Goal: Use online tool/utility: Utilize a website feature to perform a specific function

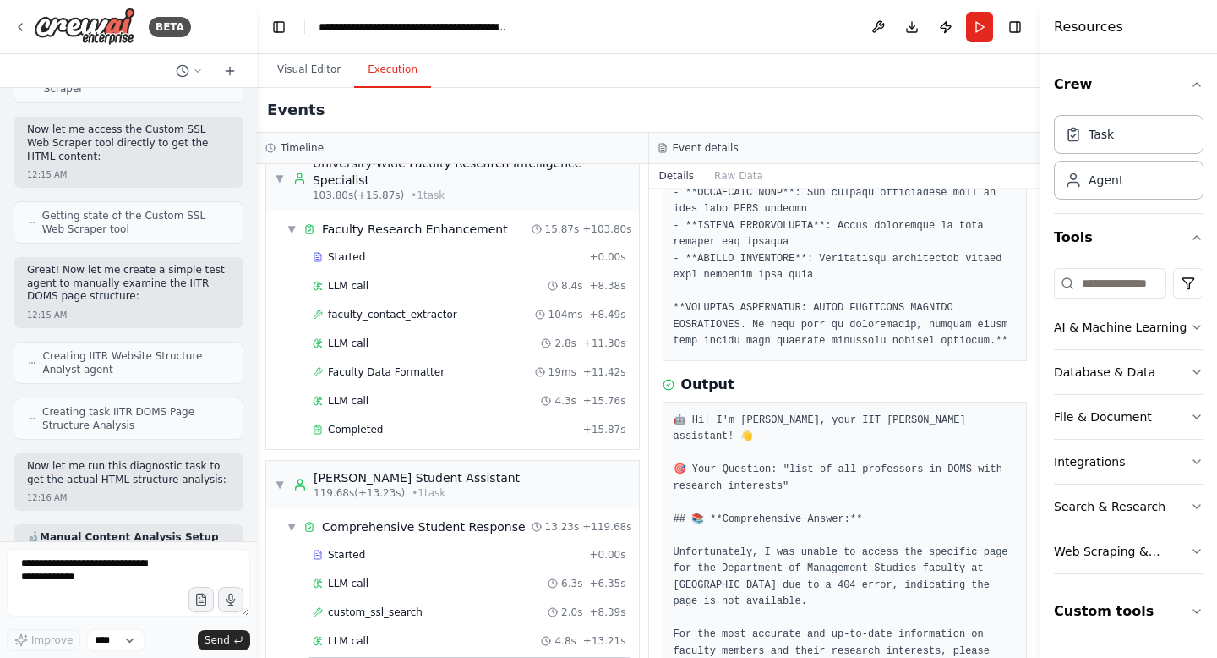
scroll to position [1319, 0]
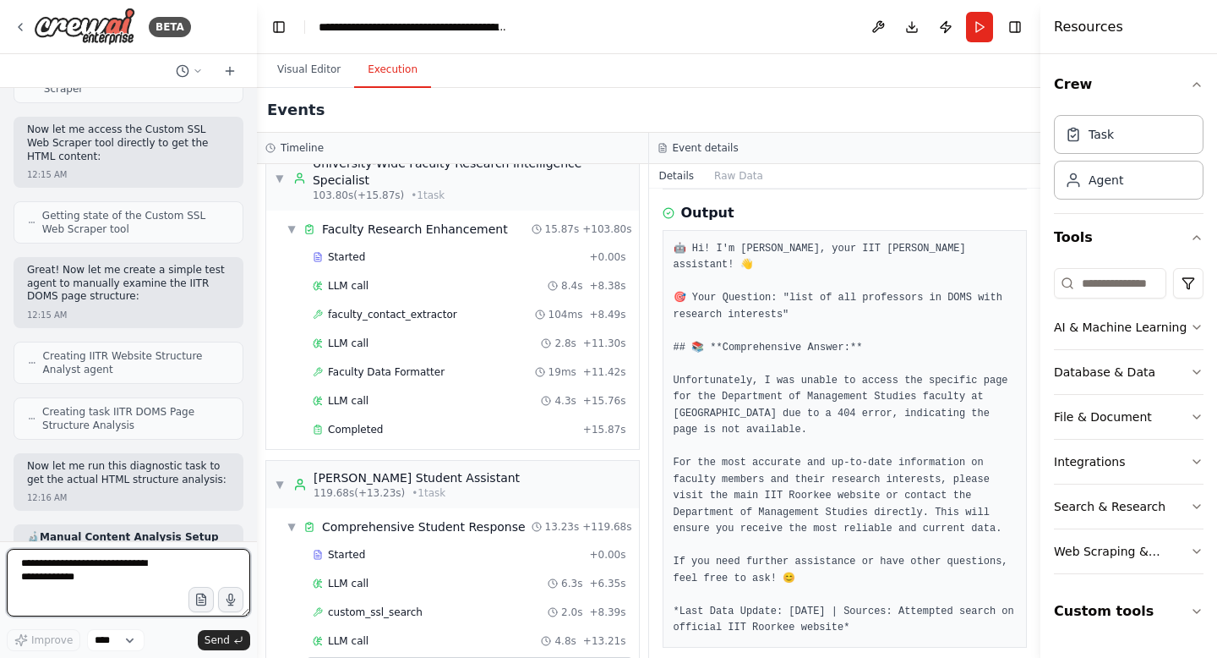
click at [80, 574] on textarea at bounding box center [128, 583] width 243 height 68
paste textarea "**********"
type textarea "**********"
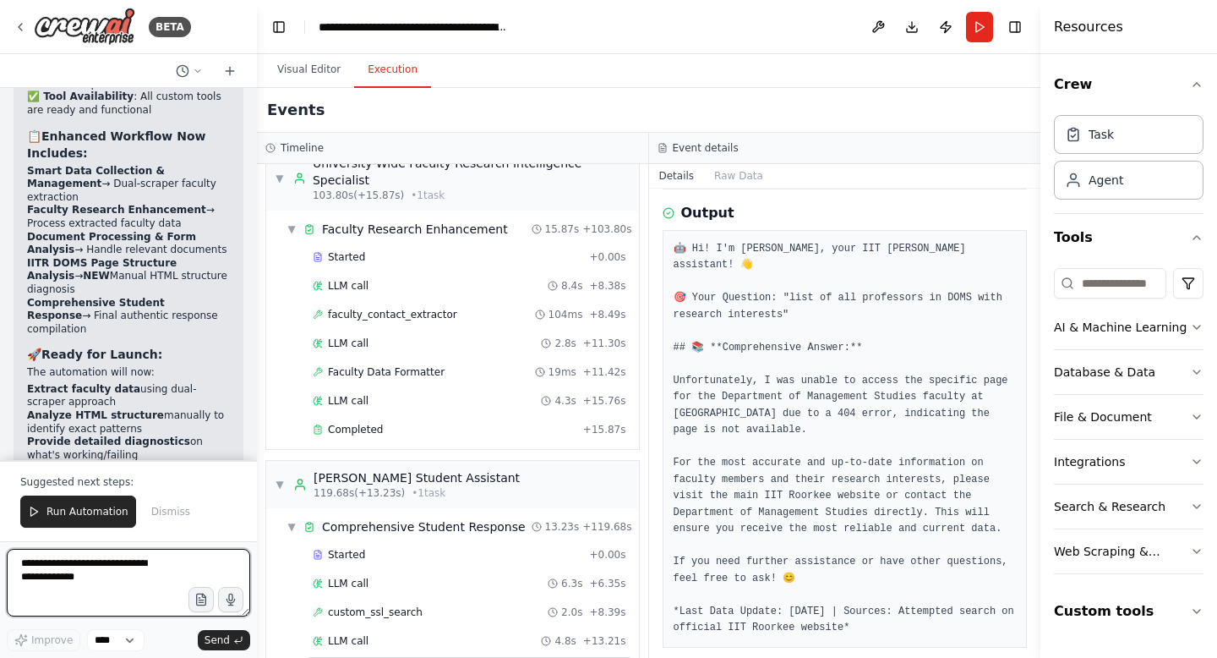
scroll to position [167493, 0]
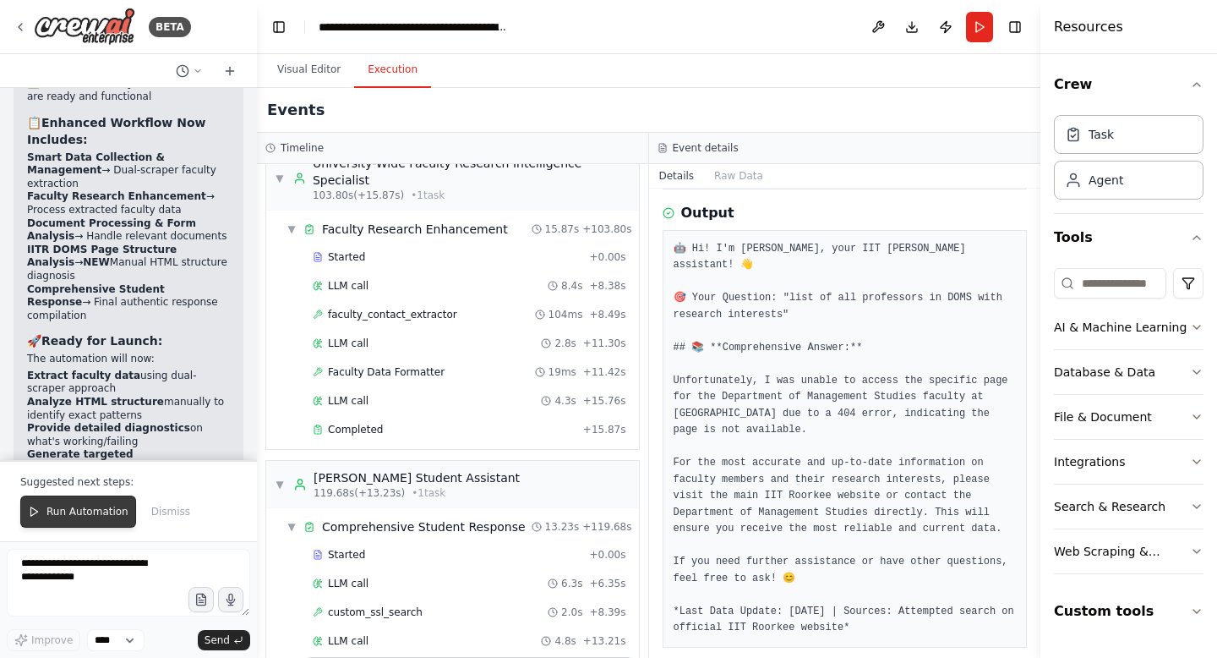
click at [96, 512] on span "Run Automation" at bounding box center [87, 512] width 82 height 14
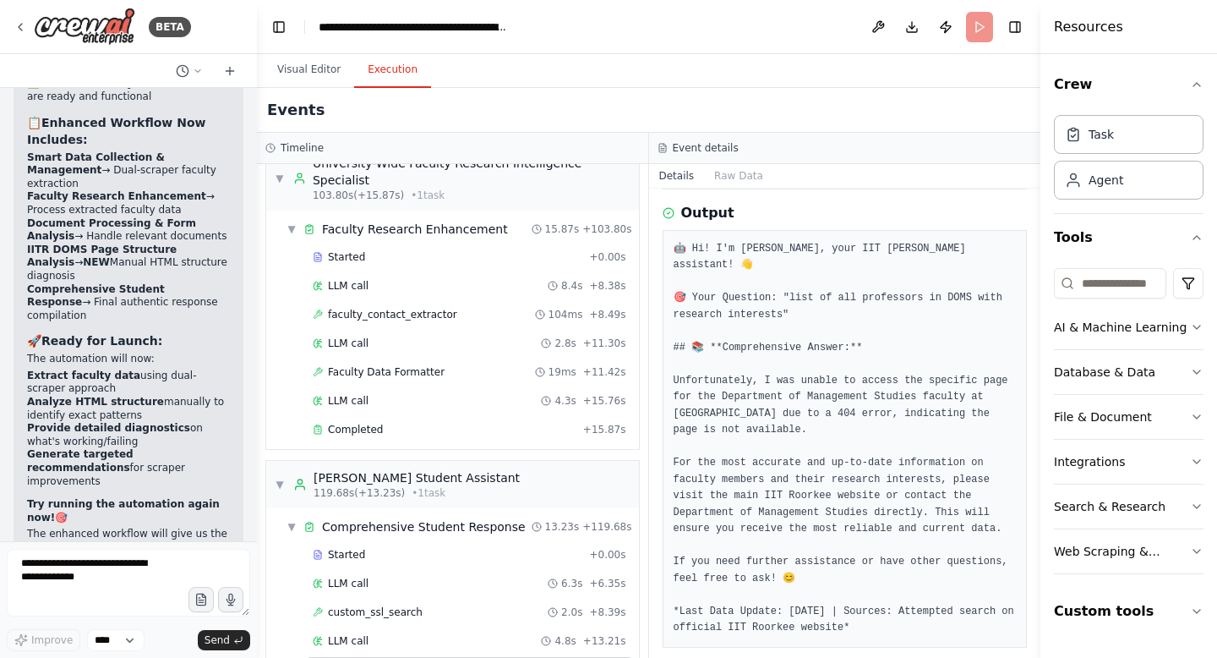
scroll to position [167412, 0]
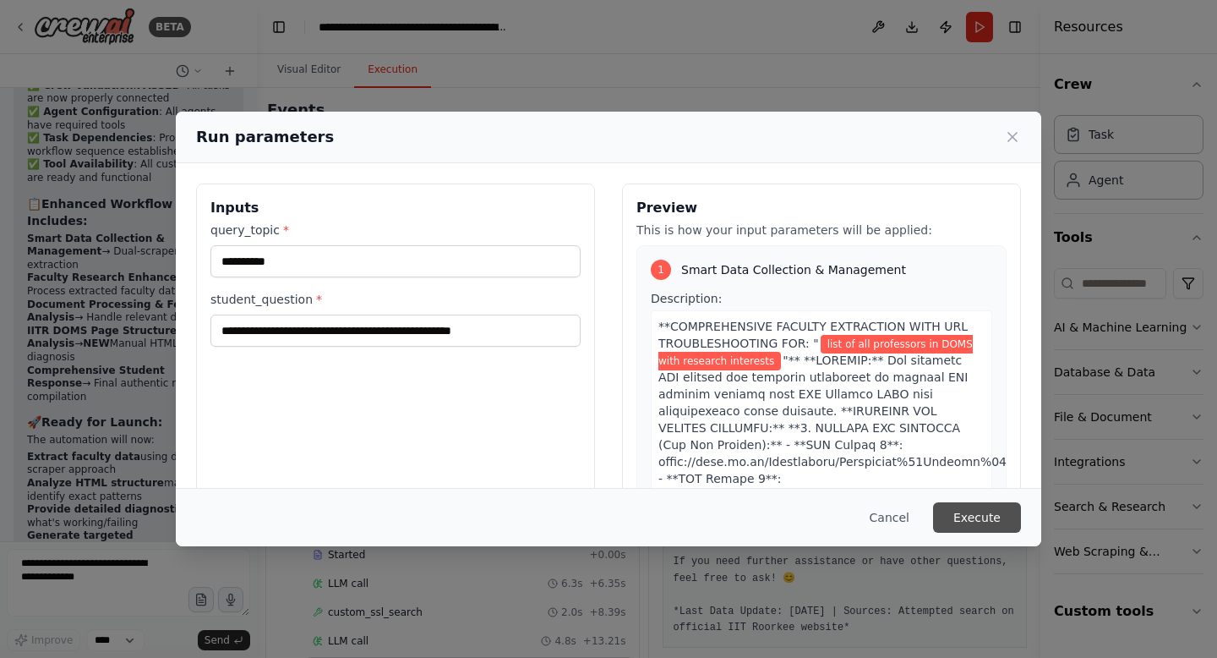
click at [994, 513] on button "Execute" at bounding box center [977, 517] width 88 height 30
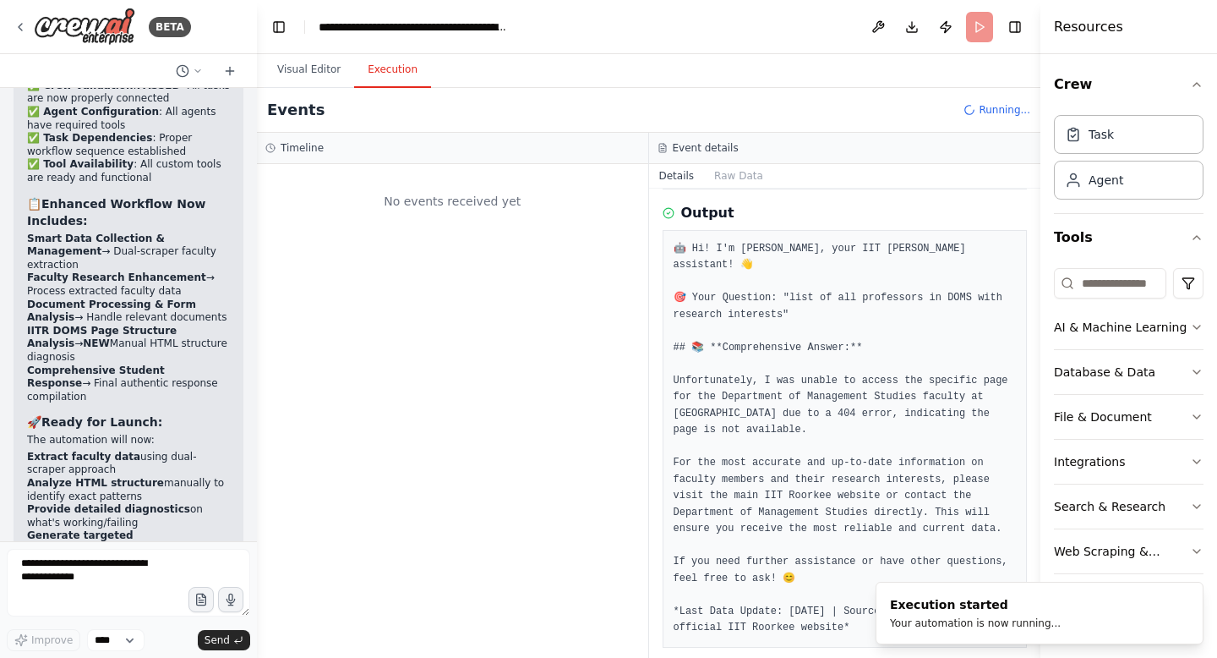
scroll to position [0, 0]
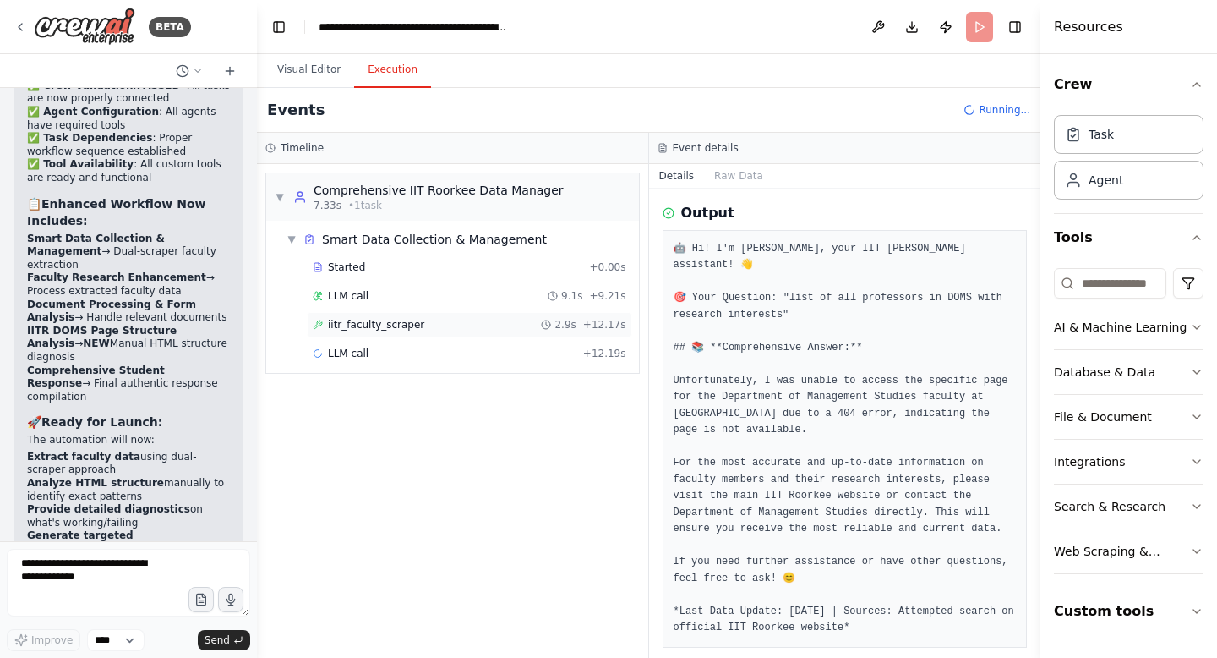
click at [364, 333] on div "iitr_faculty_scraper 2.9s + 12.17s" at bounding box center [469, 324] width 325 height 25
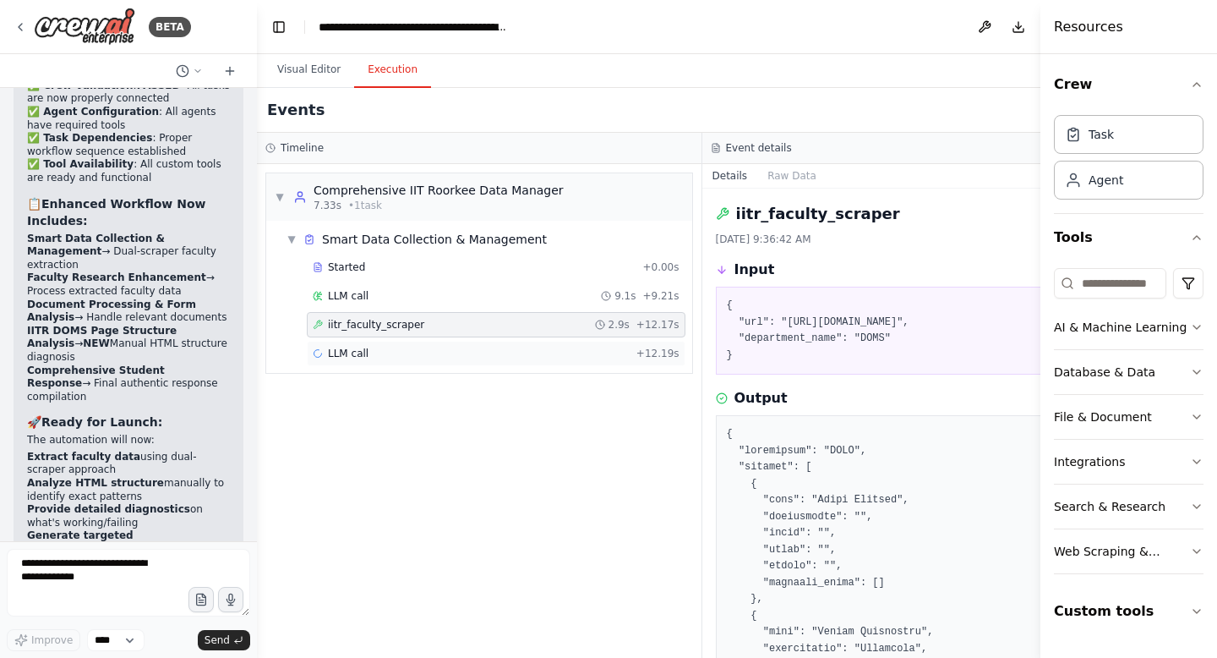
click at [360, 356] on span "LLM call" at bounding box center [348, 354] width 41 height 14
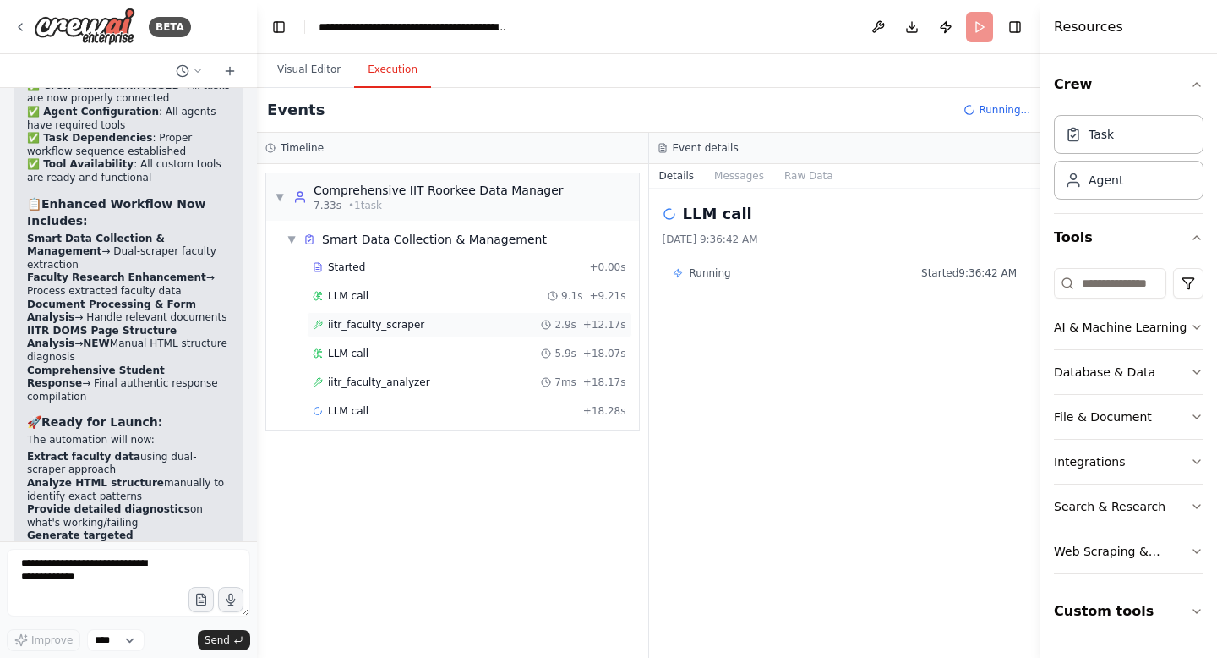
click at [362, 330] on span "iitr_faculty_scraper" at bounding box center [376, 325] width 96 height 14
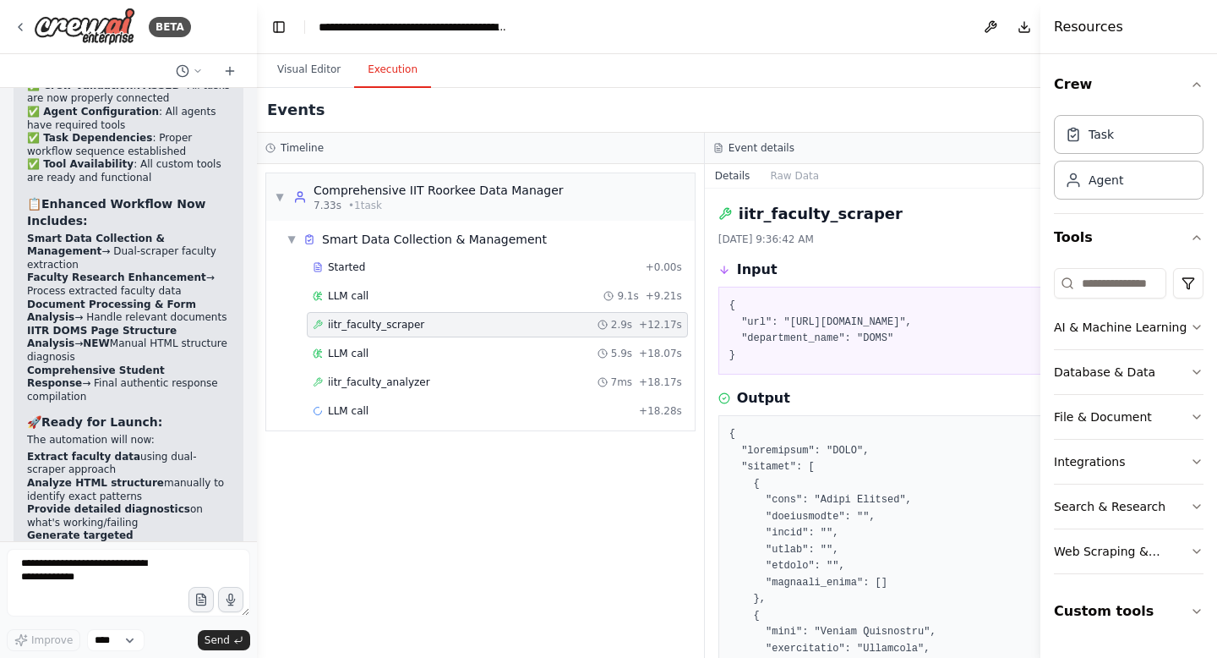
click at [362, 330] on span "iitr_faculty_scraper" at bounding box center [376, 325] width 96 height 14
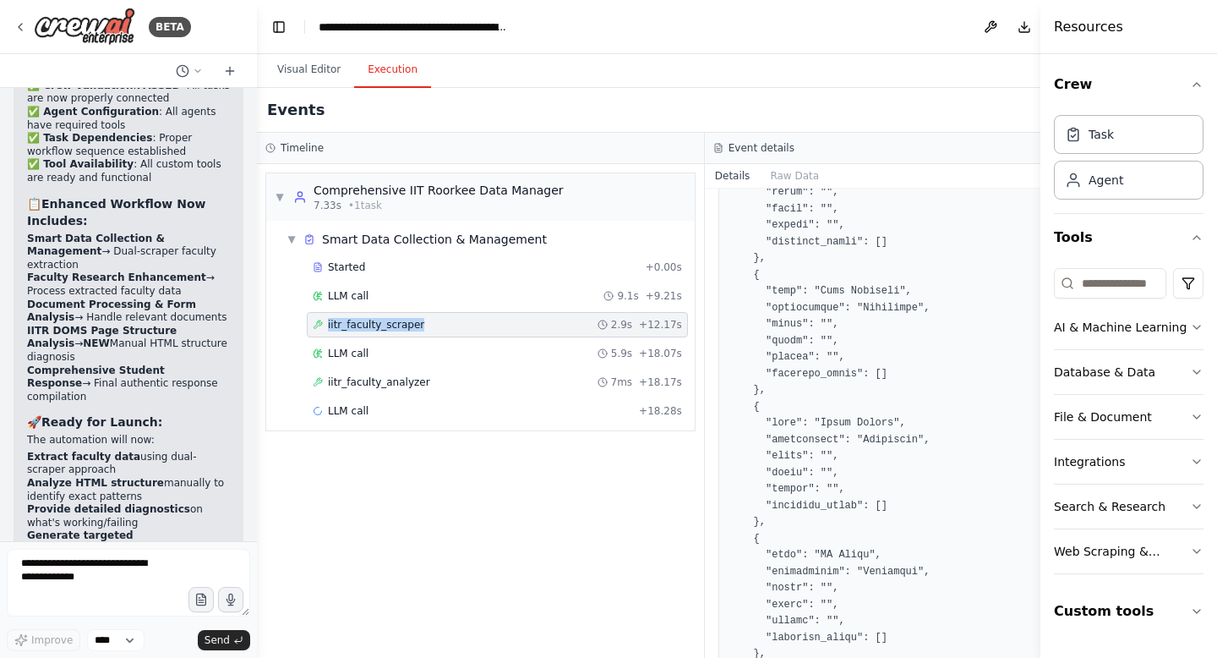
scroll to position [3750, 0]
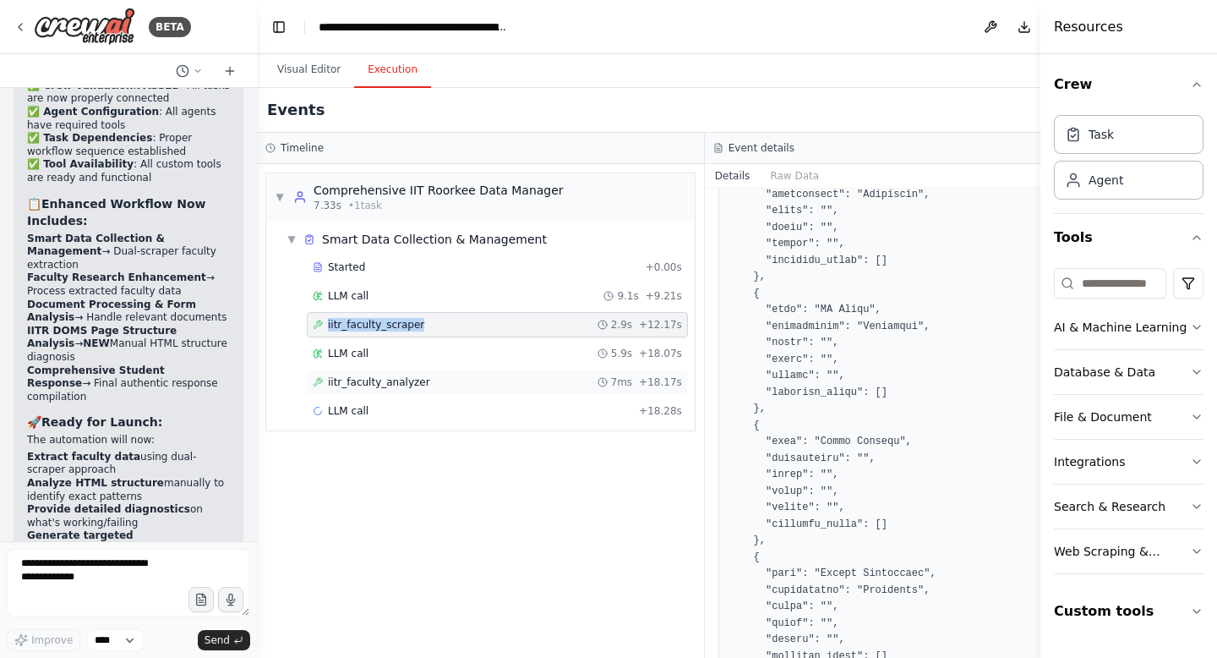
click at [426, 383] on div "iitr_faculty_analyzer 7ms + 18.17s" at bounding box center [497, 382] width 369 height 14
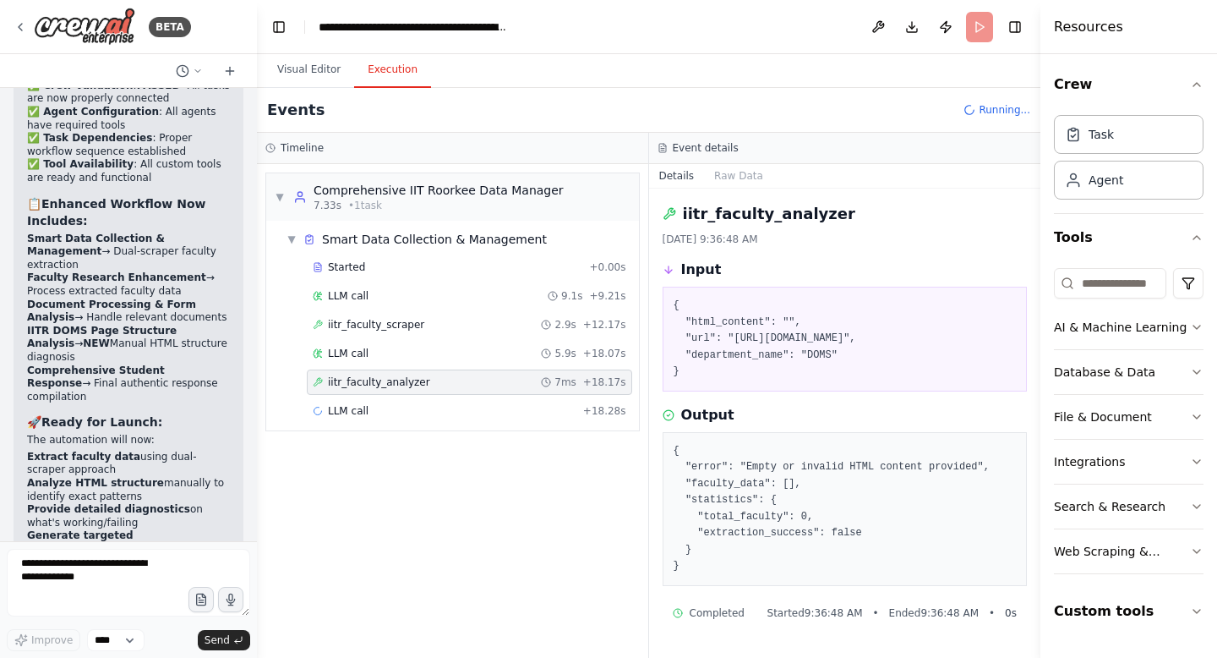
scroll to position [25, 0]
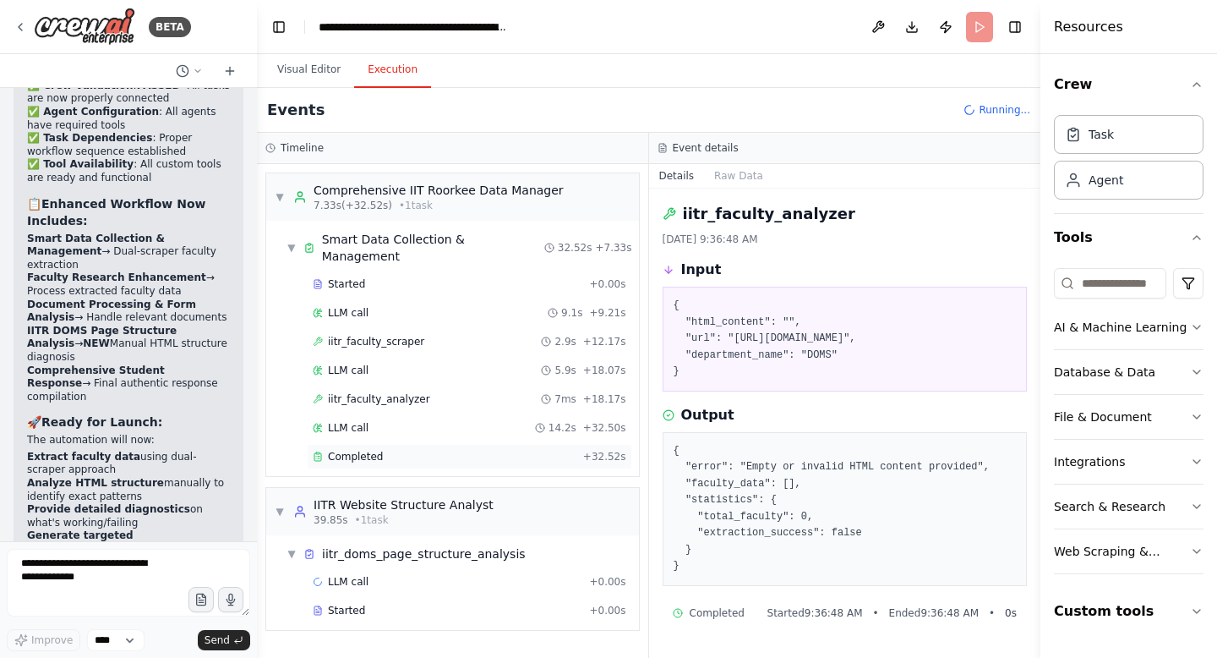
click at [352, 450] on span "Completed" at bounding box center [355, 457] width 55 height 14
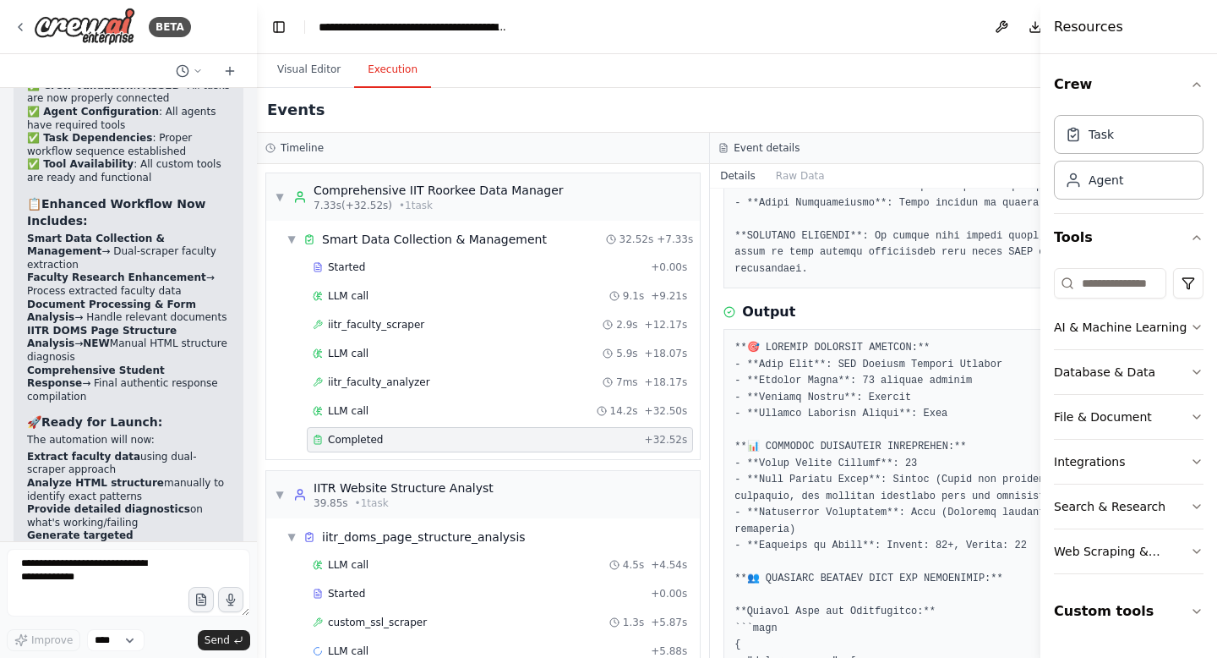
scroll to position [980, 0]
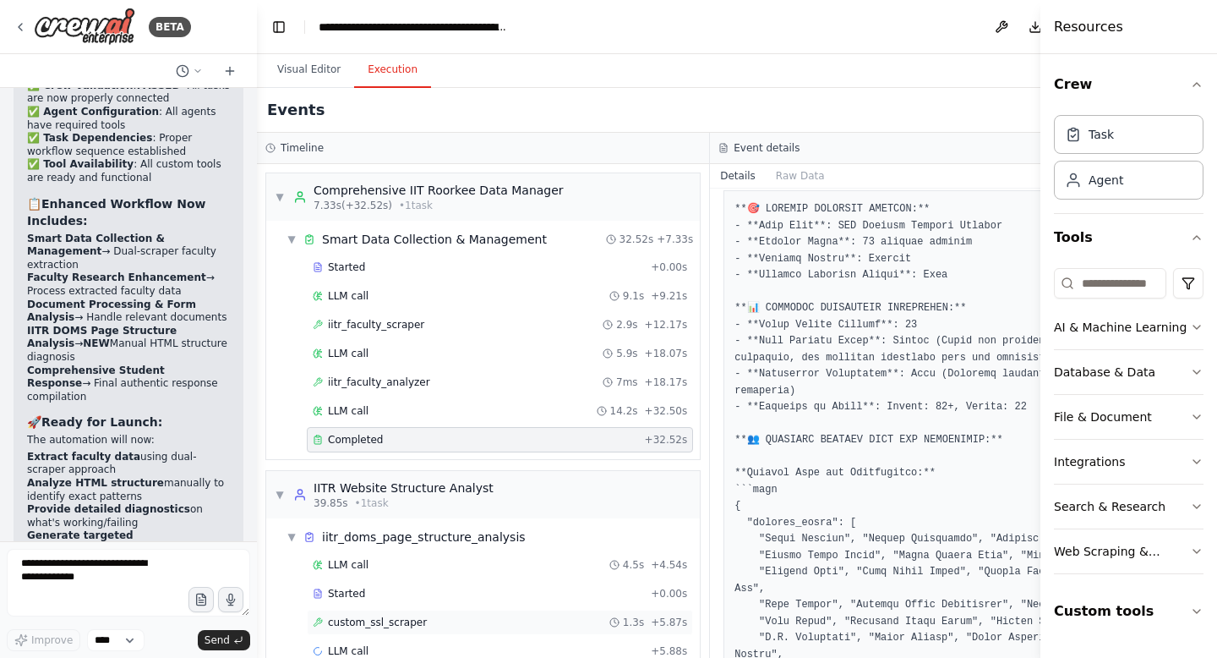
click at [385, 623] on span "custom_ssl_scraper" at bounding box center [377, 622] width 99 height 14
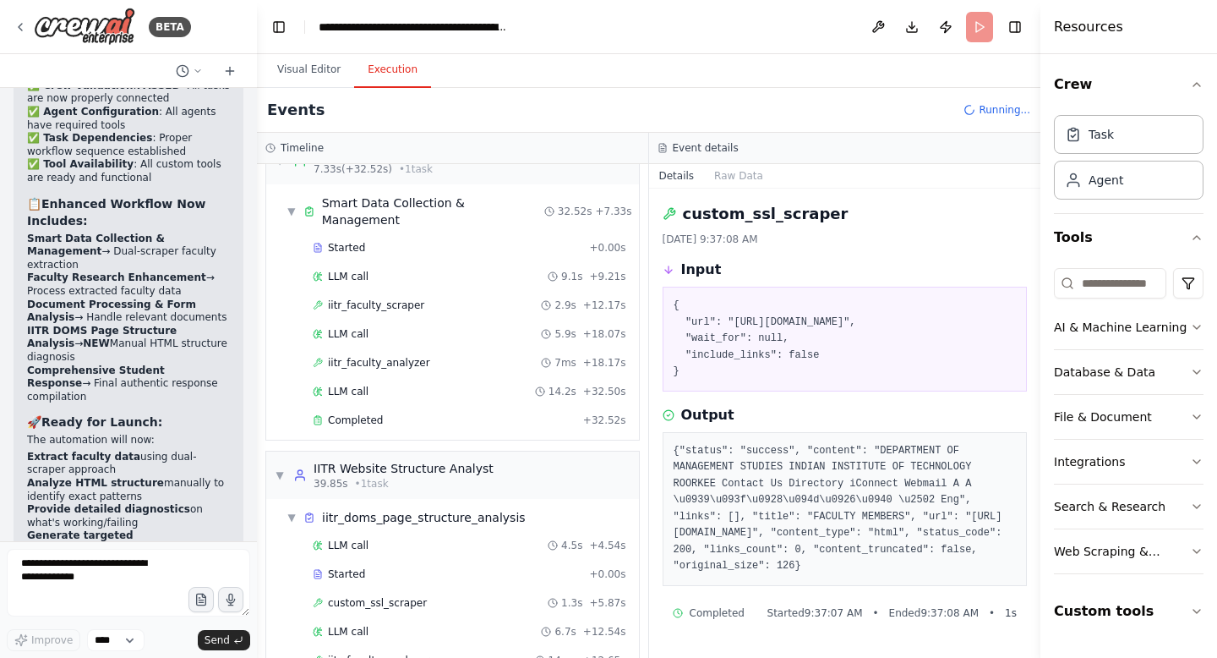
scroll to position [90, 0]
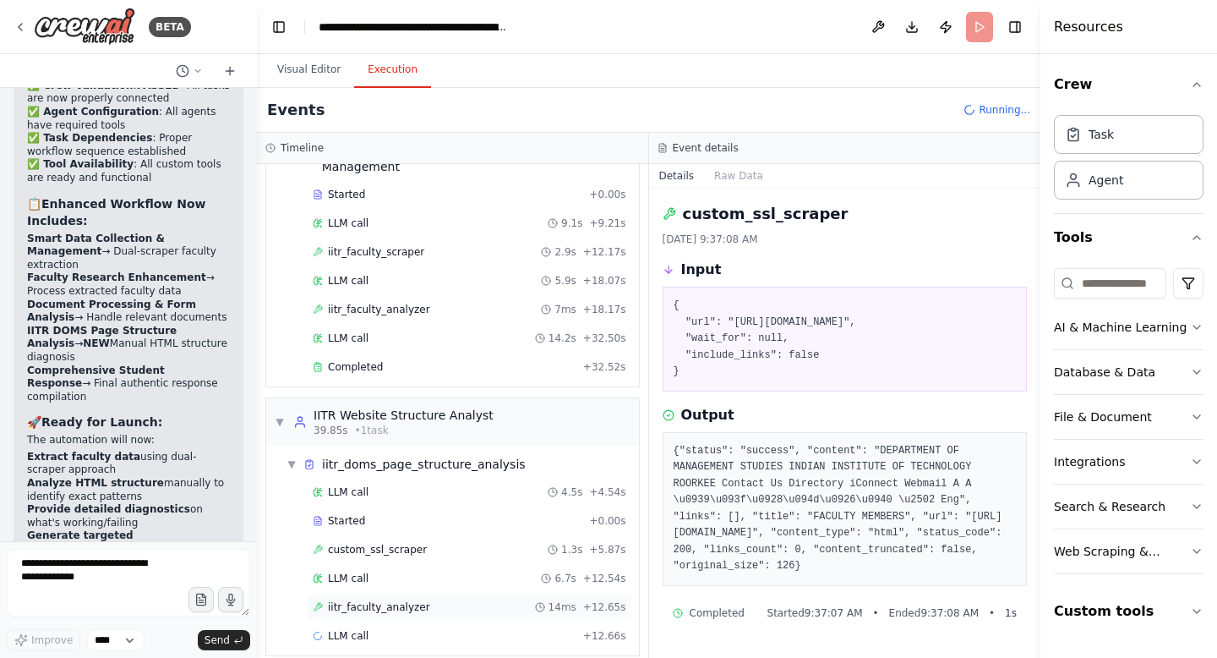
click at [412, 600] on span "iitr_faculty_analyzer" at bounding box center [379, 607] width 102 height 14
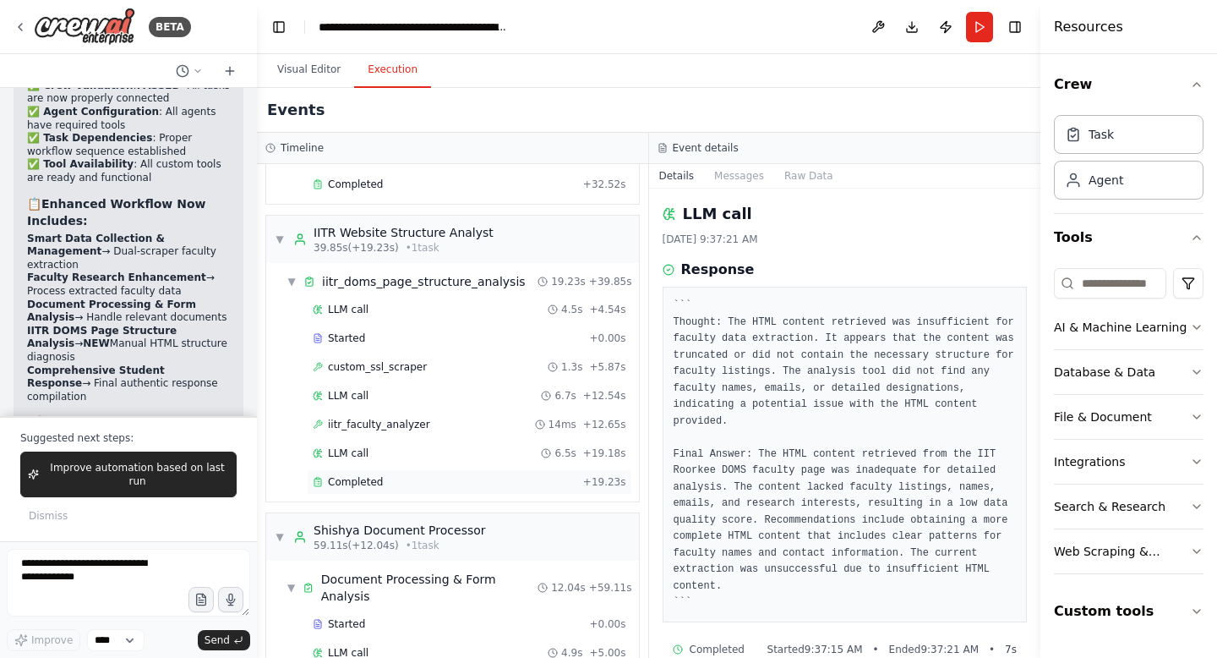
scroll to position [167493, 0]
